Goal: Find specific page/section: Find specific page/section

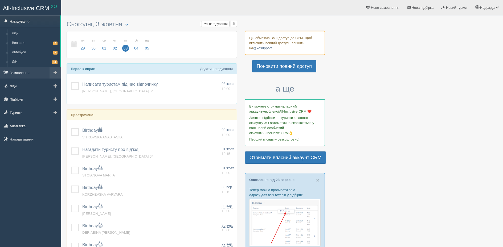
click at [21, 71] on link "Замовлення" at bounding box center [30, 73] width 61 height 12
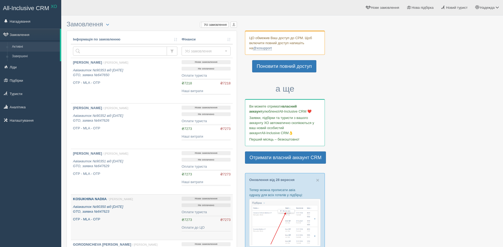
click at [99, 200] on b "KOSUKHINA NADIIA" at bounding box center [90, 199] width 34 height 4
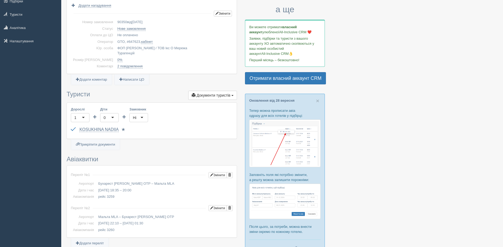
scroll to position [76, 0]
